Goal: Task Accomplishment & Management: Manage account settings

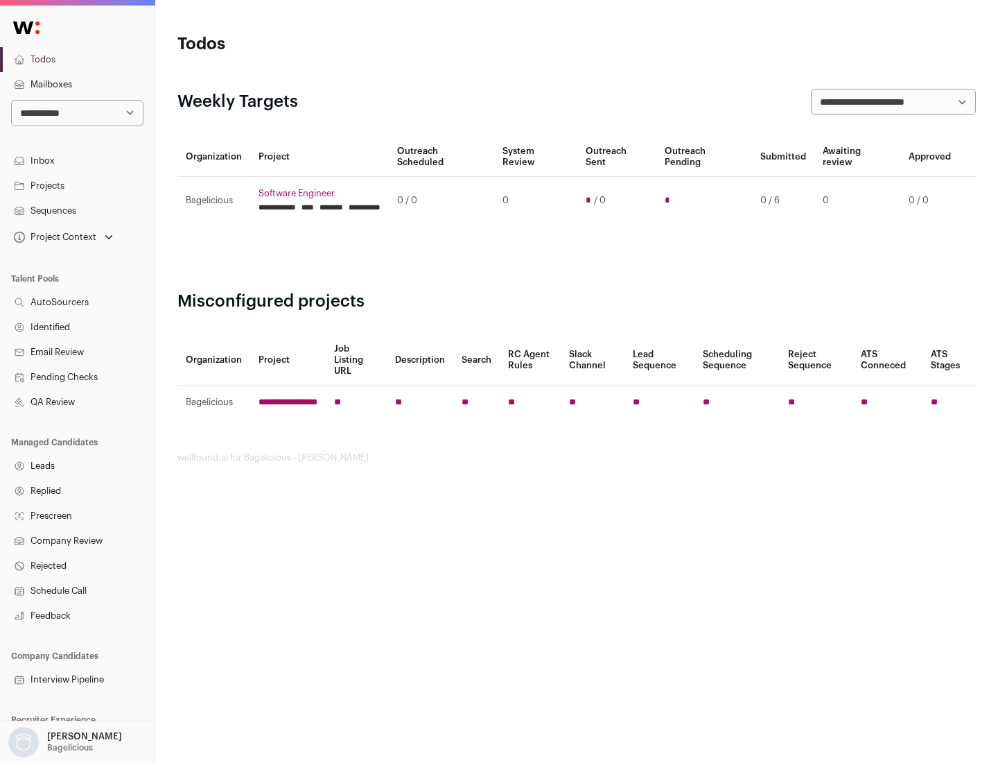
click at [77, 185] on link "Projects" at bounding box center [77, 185] width 155 height 25
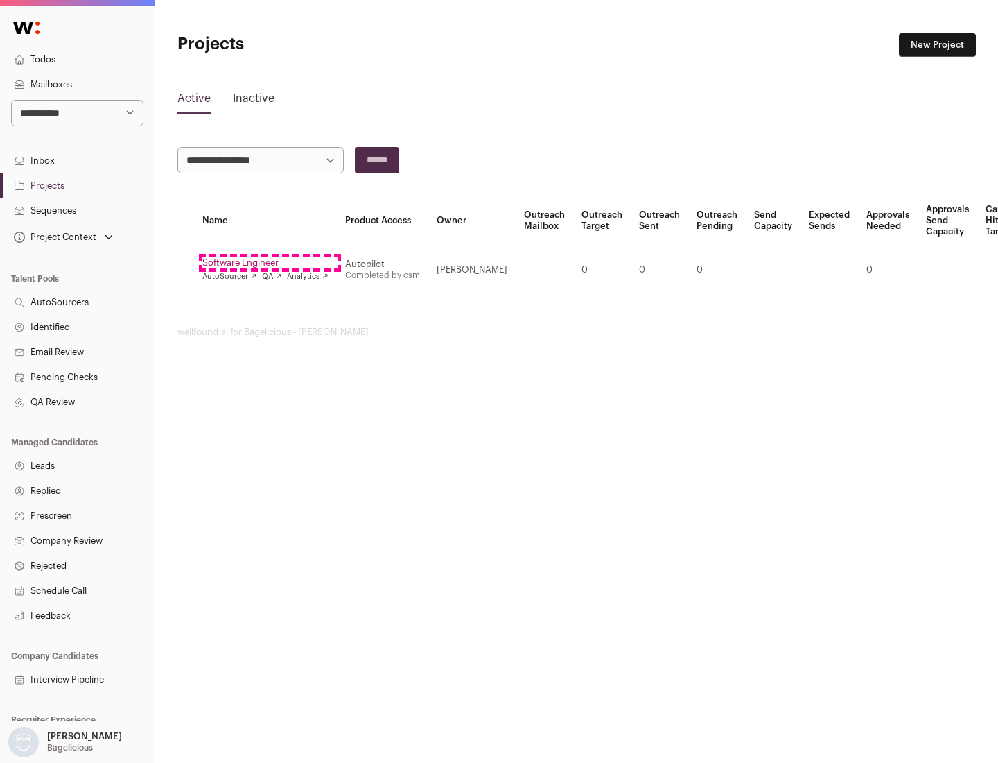
click at [270, 263] on link "Software Engineer" at bounding box center [265, 262] width 126 height 11
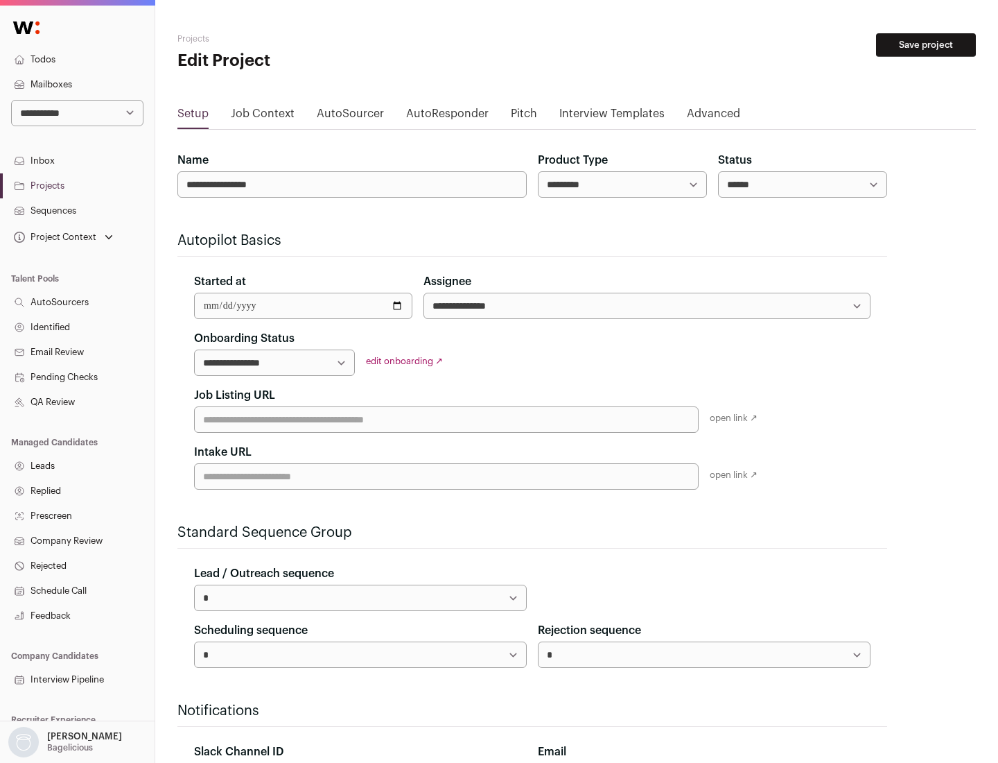
click at [926, 45] on button "Save project" at bounding box center [926, 45] width 100 height 24
